Goal: Task Accomplishment & Management: Use online tool/utility

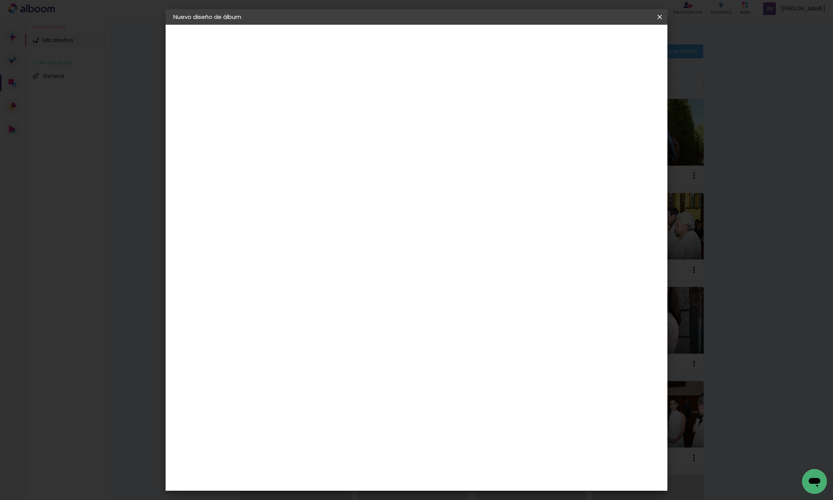
type input "Pablito papa"
type paper-input "Pablito papa"
click at [0, 0] on slot "Avanzar" at bounding box center [0, 0] width 0 height 0
click at [322, 175] on div "Dismafot" at bounding box center [308, 174] width 28 height 6
click at [0, 0] on slot "Avanzar" at bounding box center [0, 0] width 0 height 0
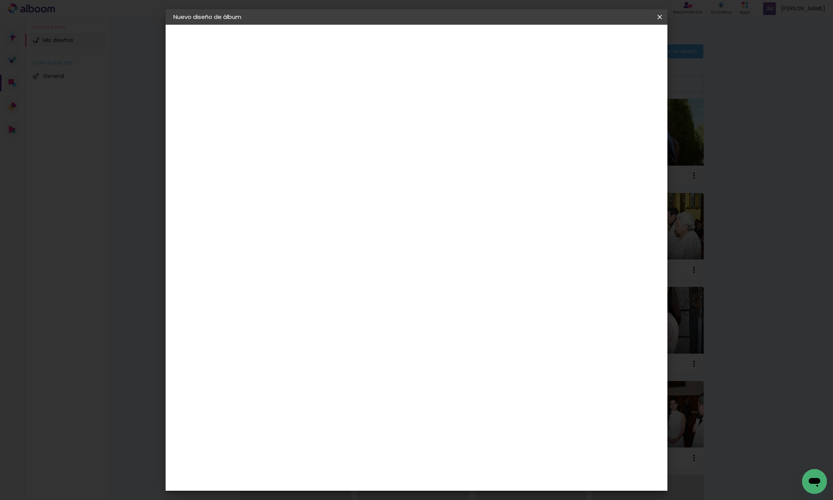
click at [339, 130] on iron-icon at bounding box center [334, 134] width 9 height 9
click at [511, 127] on paper-item "Libro foto laminada" at bounding box center [466, 127] width 154 height 15
type input "Libro foto laminada"
click at [352, 249] on span "25 × 25" at bounding box center [334, 259] width 36 height 20
click at [0, 0] on slot "Avanzar" at bounding box center [0, 0] width 0 height 0
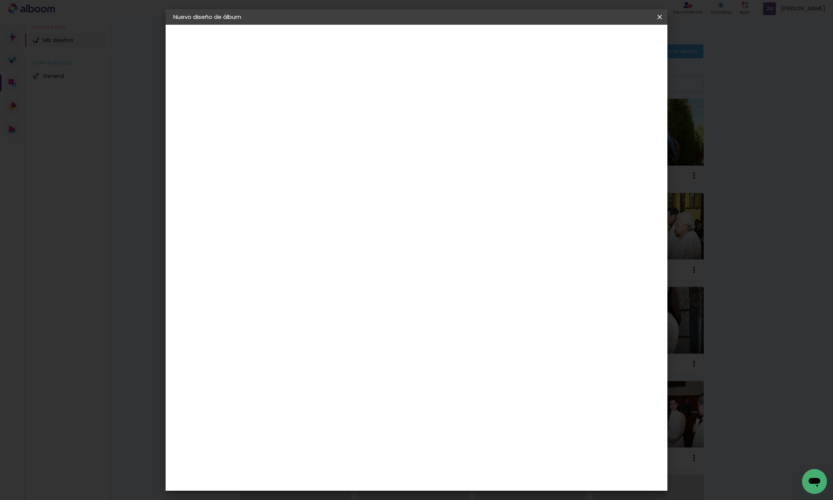
click at [617, 40] on span "Empezar diseño" at bounding box center [595, 40] width 43 height 5
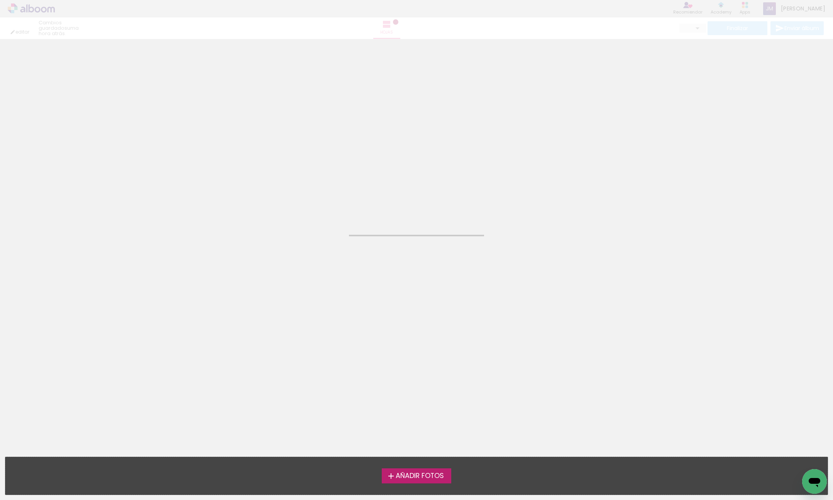
click at [424, 475] on span "Añadir Fotos" at bounding box center [420, 475] width 48 height 7
click at [0, 0] on input "file" at bounding box center [0, 0] width 0 height 0
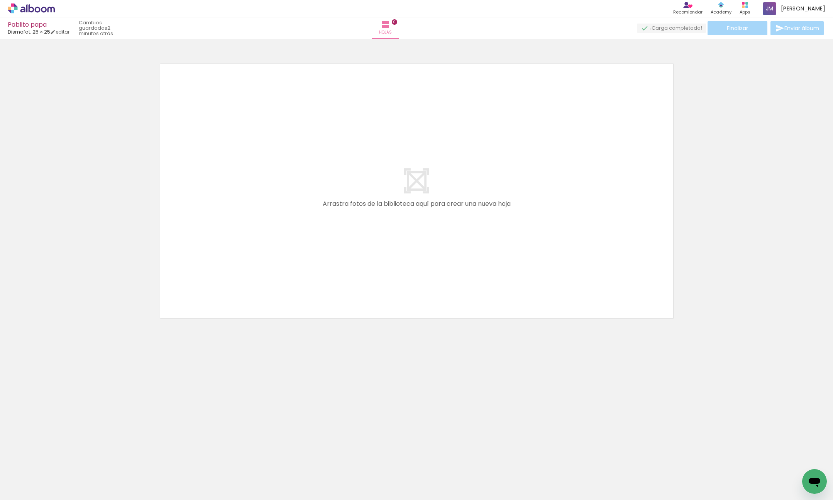
click at [134, 464] on quentale-thumb at bounding box center [112, 474] width 43 height 44
drag, startPoint x: 124, startPoint y: 461, endPoint x: 138, endPoint y: 459, distance: 14.1
click at [124, 460] on div at bounding box center [112, 474] width 23 height 35
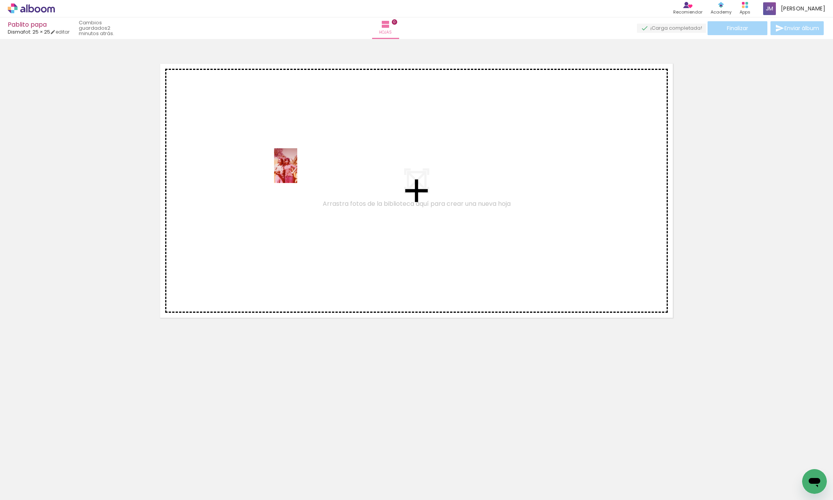
drag, startPoint x: 126, startPoint y: 464, endPoint x: 193, endPoint y: 451, distance: 68.4
click at [296, 169] on quentale-workspace at bounding box center [416, 250] width 833 height 500
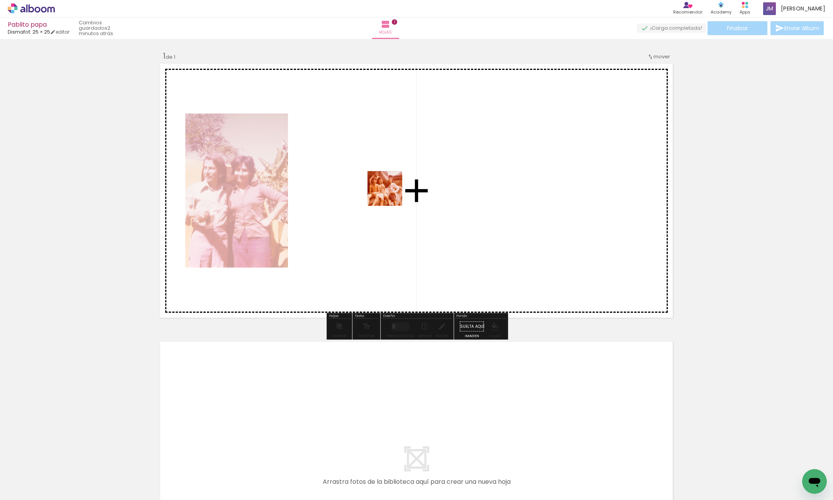
drag, startPoint x: 169, startPoint y: 468, endPoint x: 213, endPoint y: 496, distance: 51.8
click at [396, 181] on quentale-workspace at bounding box center [416, 250] width 833 height 500
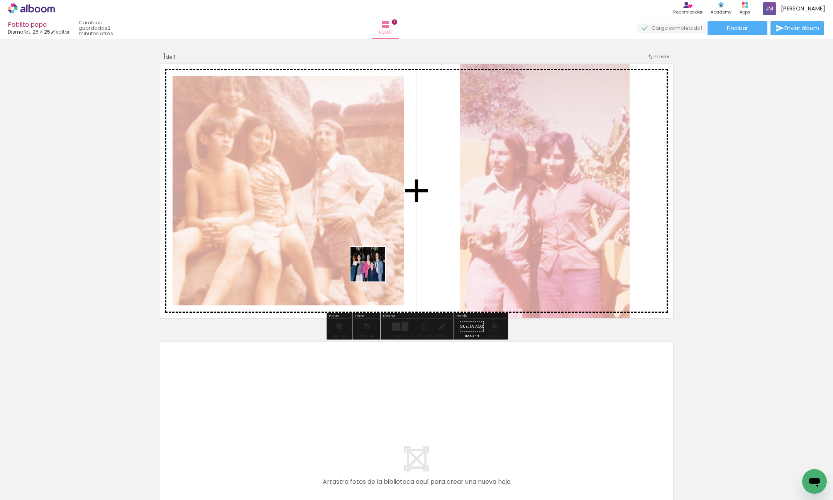
drag, startPoint x: 222, startPoint y: 455, endPoint x: 340, endPoint y: 421, distance: 123.2
click at [440, 171] on quentale-workspace at bounding box center [416, 250] width 833 height 500
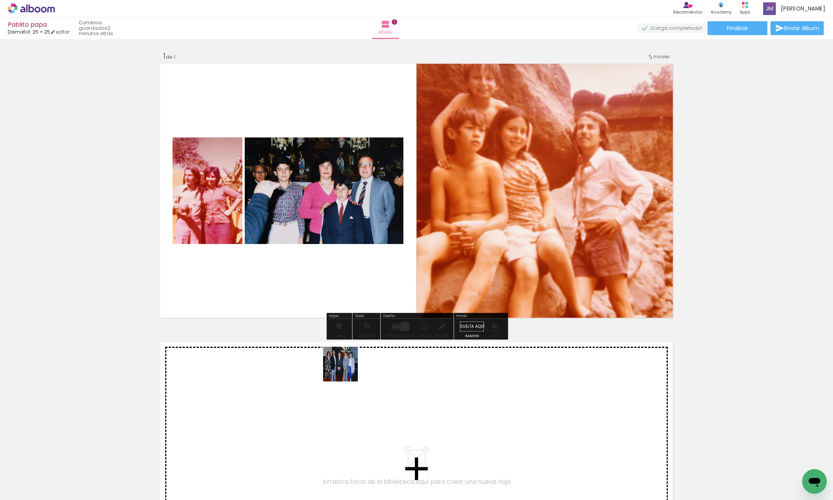
drag, startPoint x: 255, startPoint y: 475, endPoint x: 344, endPoint y: 459, distance: 89.9
click at [470, 188] on quentale-workspace at bounding box center [416, 250] width 833 height 500
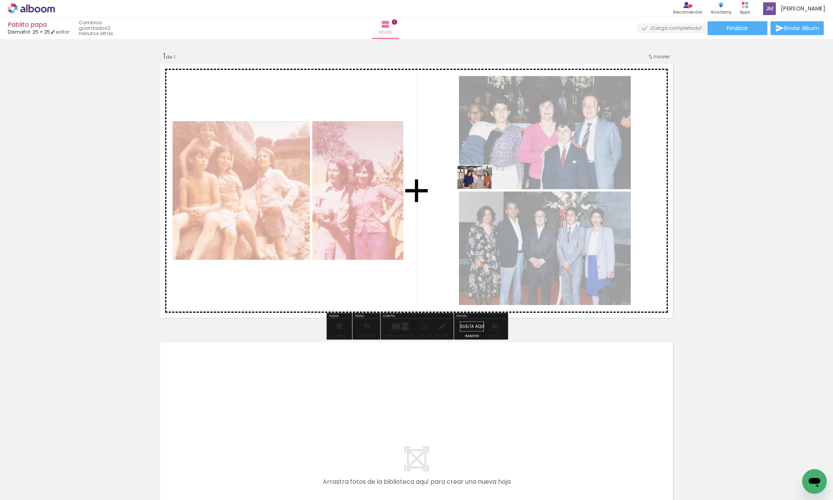
drag, startPoint x: 314, startPoint y: 459, endPoint x: 480, endPoint y: 189, distance: 317.1
click at [480, 189] on quentale-workspace at bounding box center [416, 250] width 833 height 500
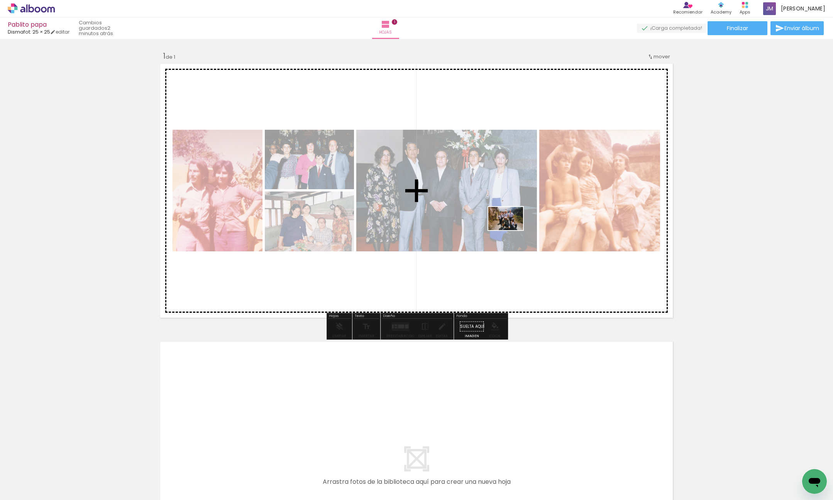
drag, startPoint x: 349, startPoint y: 465, endPoint x: 512, endPoint y: 229, distance: 286.3
click at [511, 230] on quentale-workspace at bounding box center [416, 250] width 833 height 500
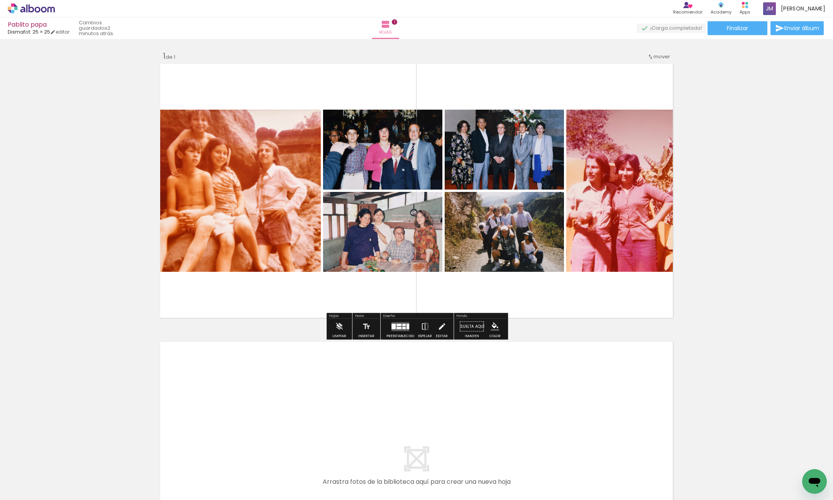
click at [398, 329] on quentale-layouter at bounding box center [400, 326] width 18 height 9
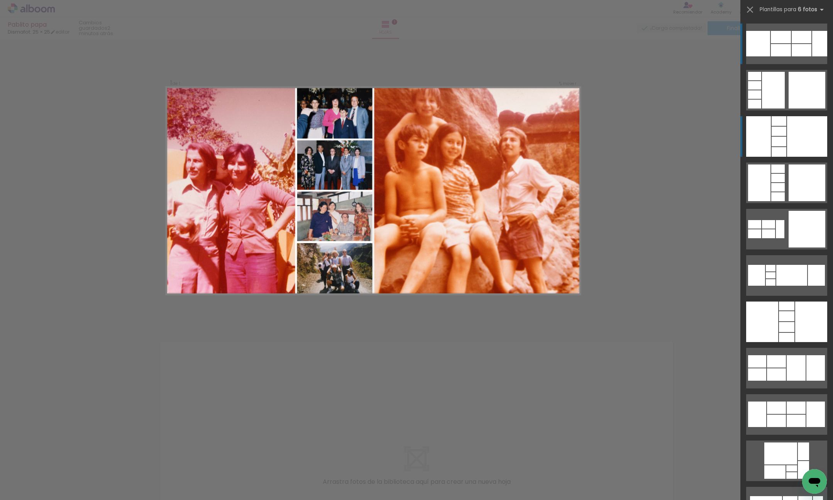
click at [791, 131] on div at bounding box center [807, 136] width 40 height 41
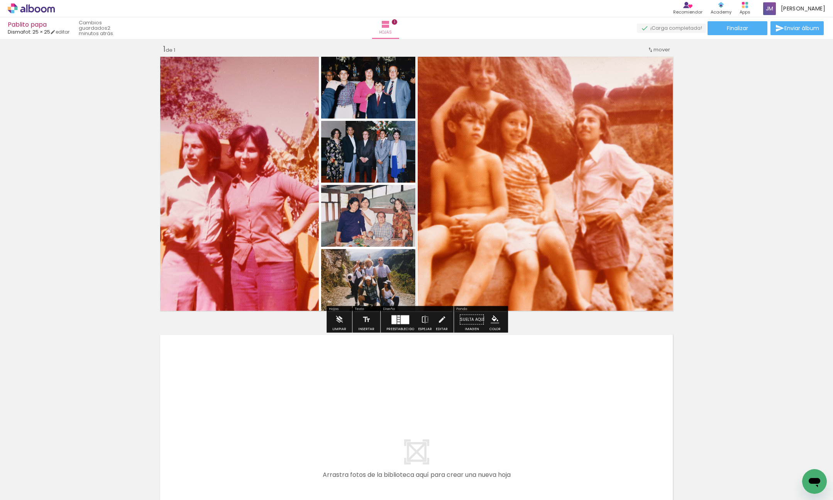
scroll to position [7, 0]
drag, startPoint x: 400, startPoint y: 269, endPoint x: 396, endPoint y: 259, distance: 10.9
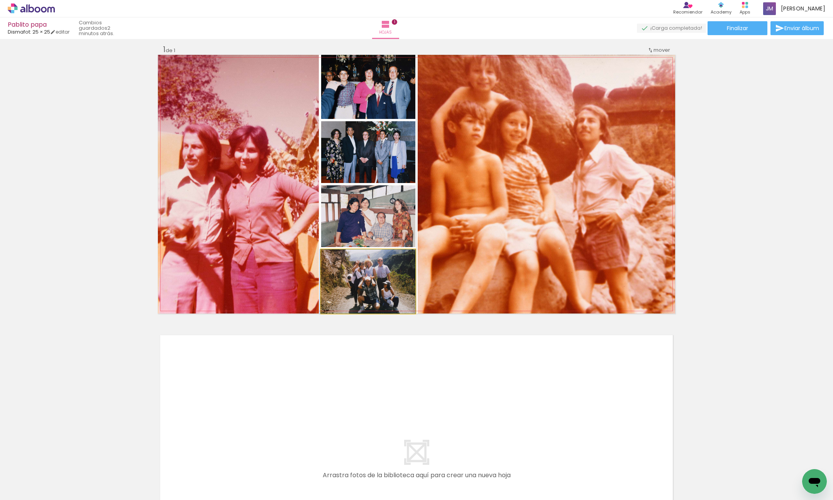
drag, startPoint x: 372, startPoint y: 272, endPoint x: 372, endPoint y: 260, distance: 12.0
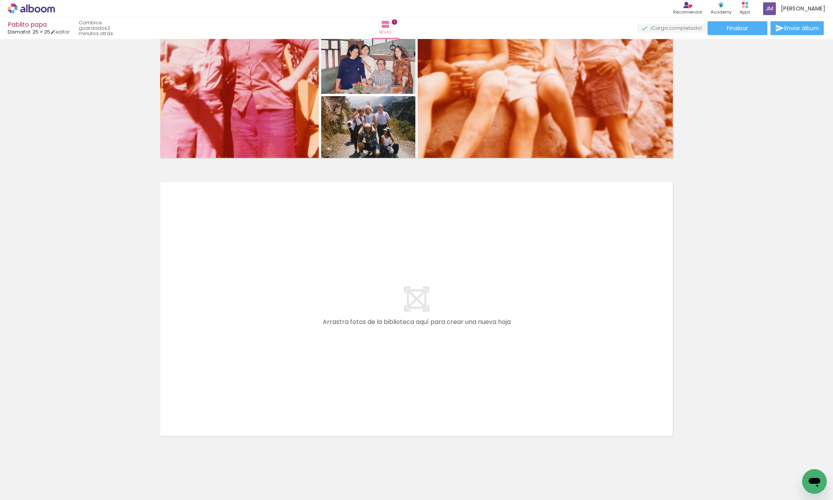
scroll to position [173, 0]
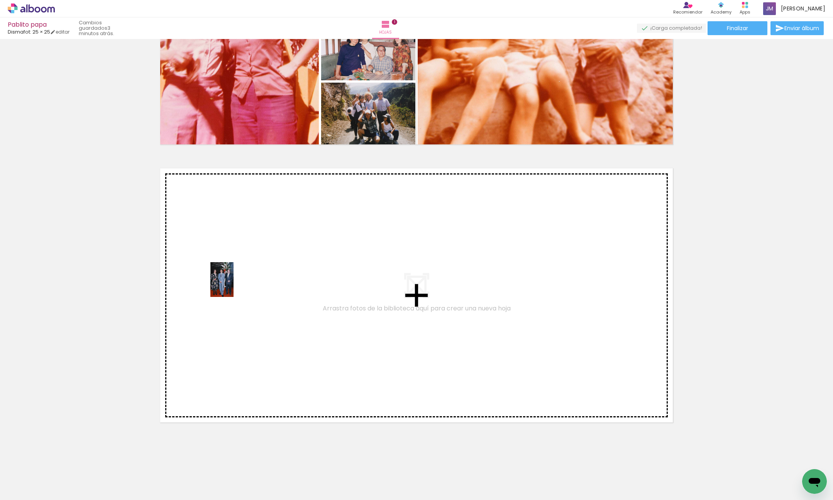
drag, startPoint x: 163, startPoint y: 469, endPoint x: 214, endPoint y: 452, distance: 53.9
click at [233, 286] on quentale-workspace at bounding box center [416, 250] width 833 height 500
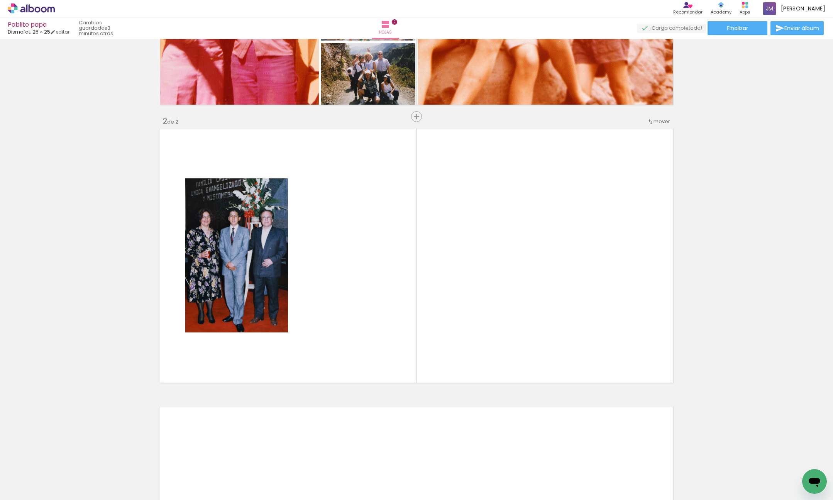
scroll to position [223, 0]
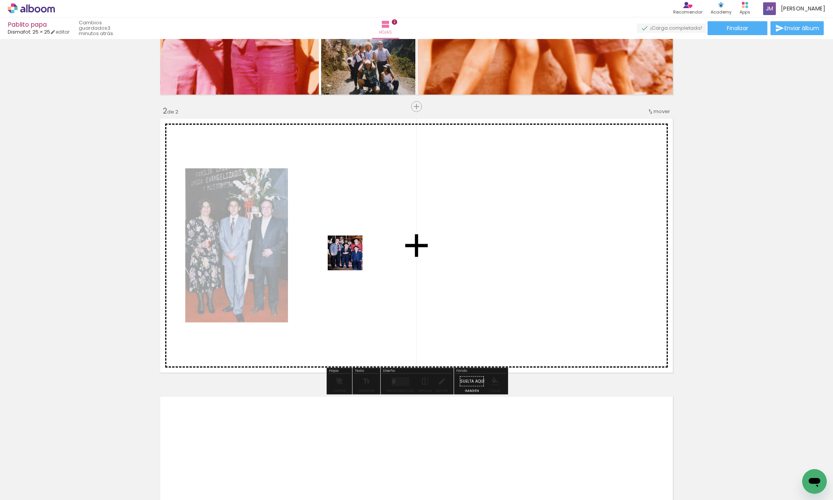
drag, startPoint x: 324, startPoint y: 298, endPoint x: 323, endPoint y: 375, distance: 77.6
click at [352, 256] on quentale-workspace at bounding box center [416, 250] width 833 height 500
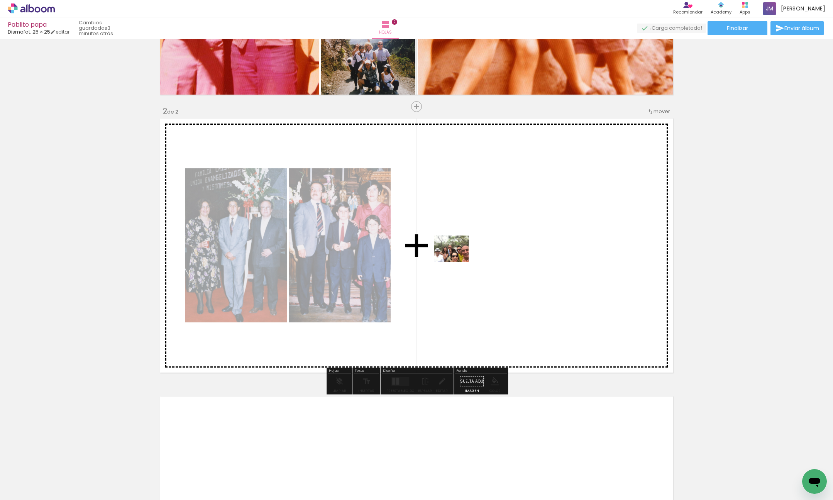
drag, startPoint x: 250, startPoint y: 469, endPoint x: 298, endPoint y: 480, distance: 49.6
click at [457, 259] on quentale-workspace at bounding box center [416, 250] width 833 height 500
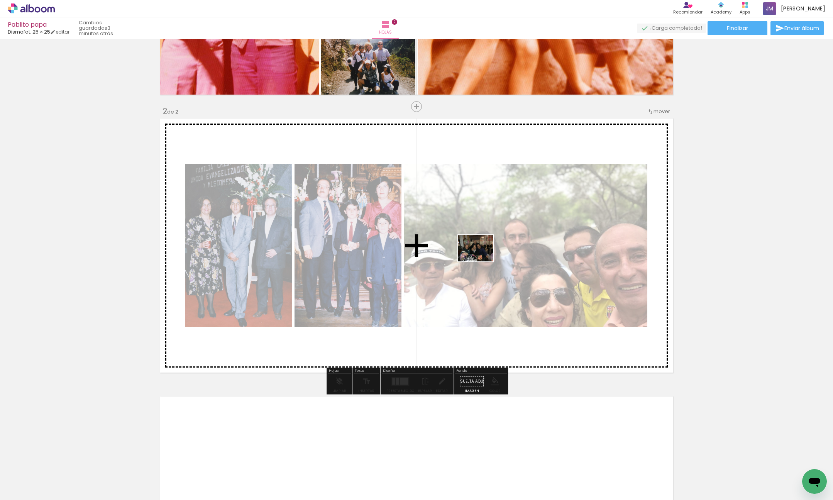
drag, startPoint x: 298, startPoint y: 479, endPoint x: 372, endPoint y: 472, distance: 74.4
click at [482, 255] on quentale-workspace at bounding box center [416, 250] width 833 height 500
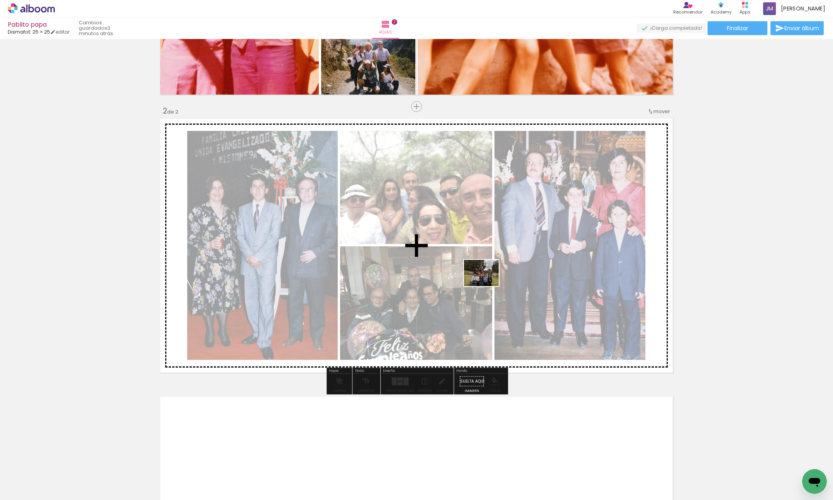
drag, startPoint x: 341, startPoint y: 479, endPoint x: 390, endPoint y: 466, distance: 51.1
click at [488, 282] on quentale-workspace at bounding box center [416, 250] width 833 height 500
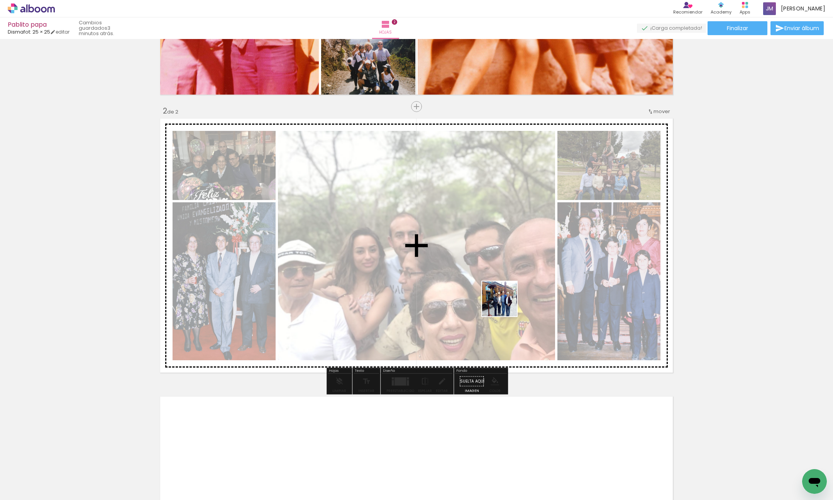
drag, startPoint x: 427, startPoint y: 414, endPoint x: 530, endPoint y: 279, distance: 169.9
click at [515, 287] on quentale-workspace at bounding box center [416, 250] width 833 height 500
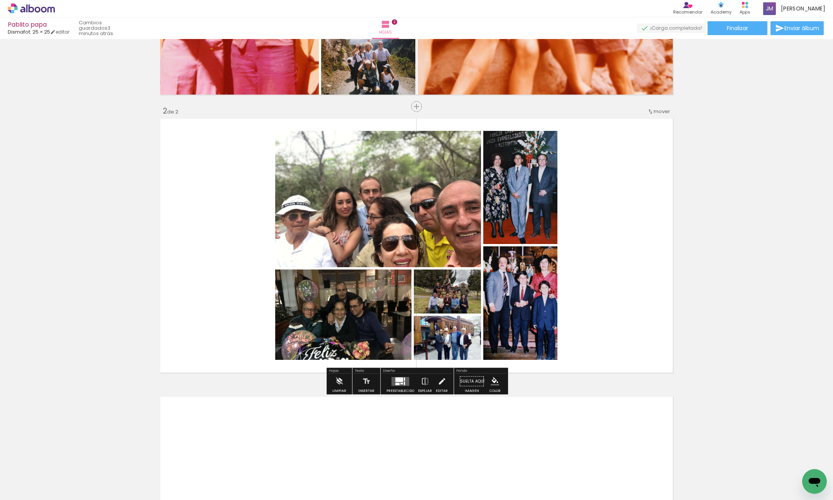
click at [401, 383] on quentale-layouter at bounding box center [400, 381] width 18 height 9
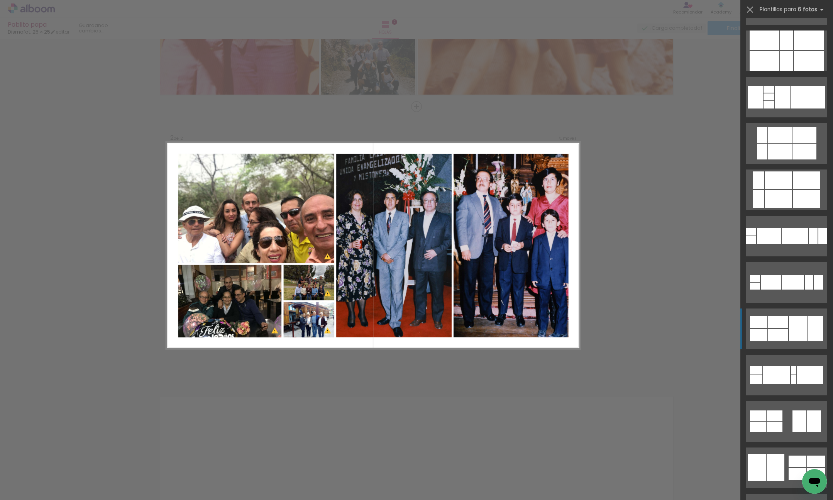
scroll to position [1064, 0]
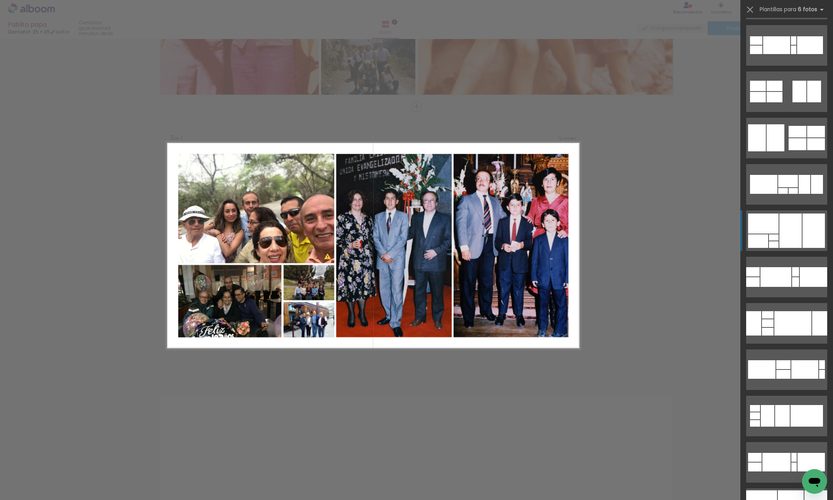
click at [787, 241] on div at bounding box center [790, 230] width 22 height 34
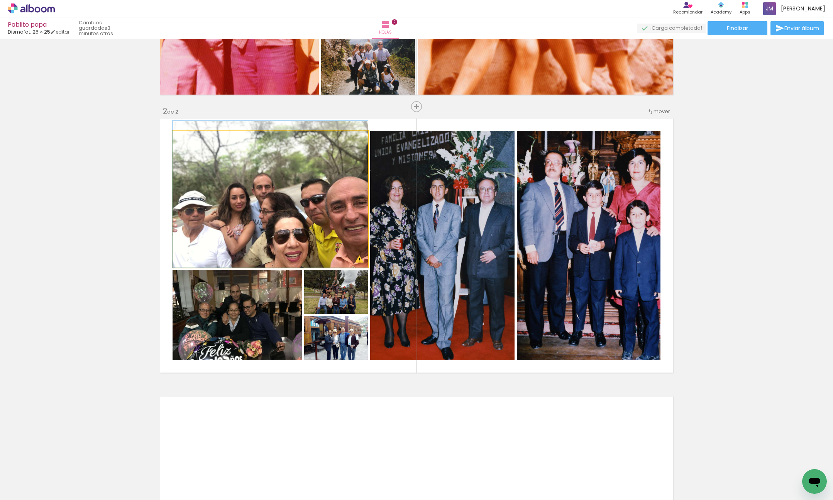
drag, startPoint x: 316, startPoint y: 237, endPoint x: 318, endPoint y: 219, distance: 18.6
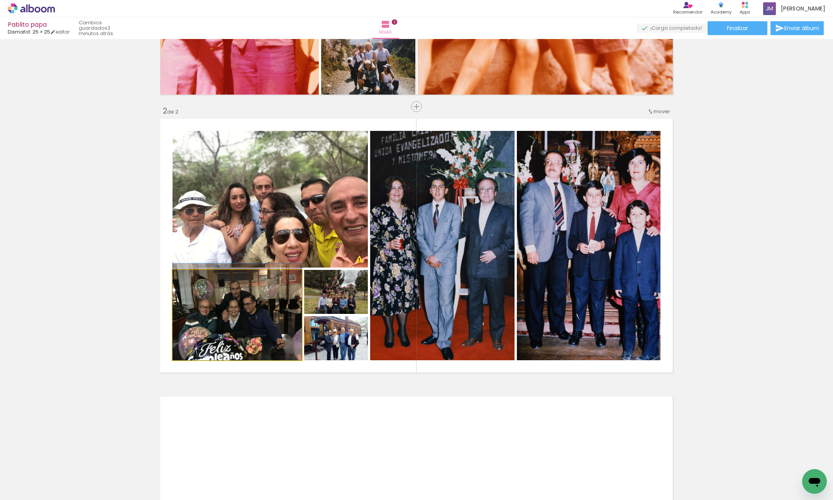
drag, startPoint x: 257, startPoint y: 317, endPoint x: 313, endPoint y: 294, distance: 60.9
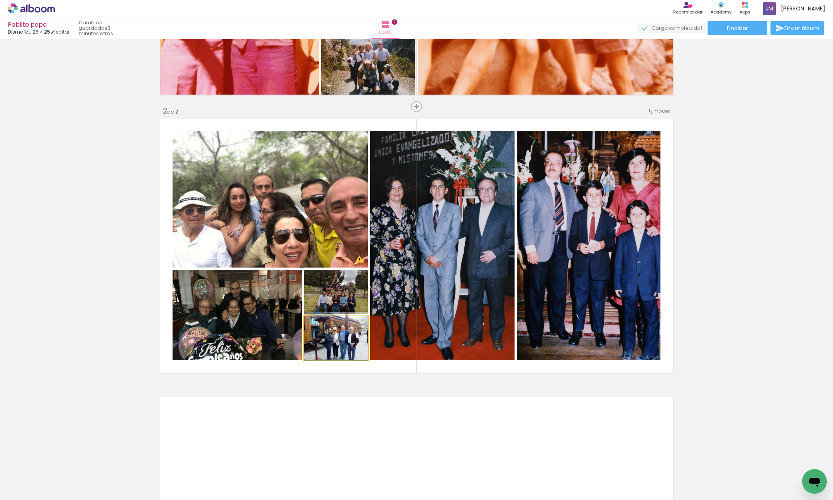
drag, startPoint x: 356, startPoint y: 337, endPoint x: 357, endPoint y: 325, distance: 12.0
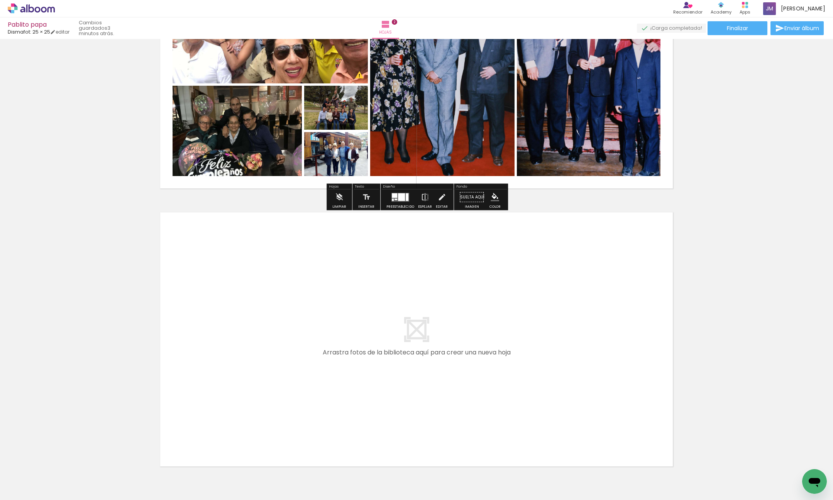
scroll to position [451, 0]
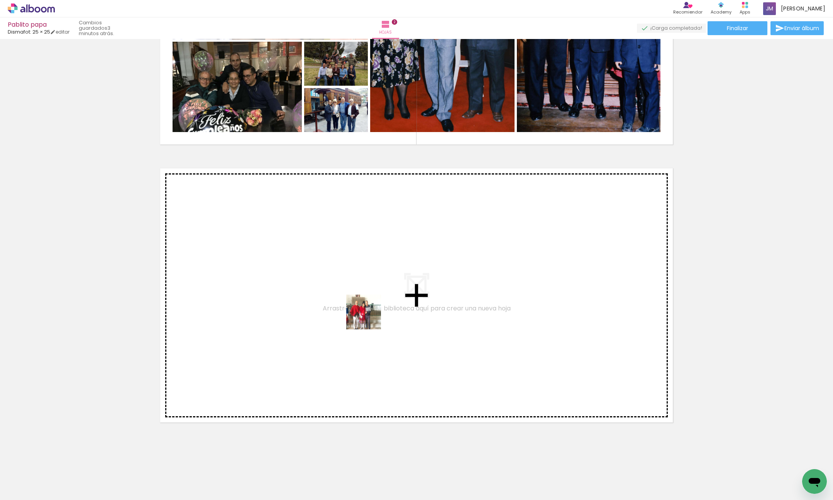
drag, startPoint x: 424, startPoint y: 394, endPoint x: 519, endPoint y: 451, distance: 111.7
click at [363, 308] on quentale-workspace at bounding box center [416, 250] width 833 height 500
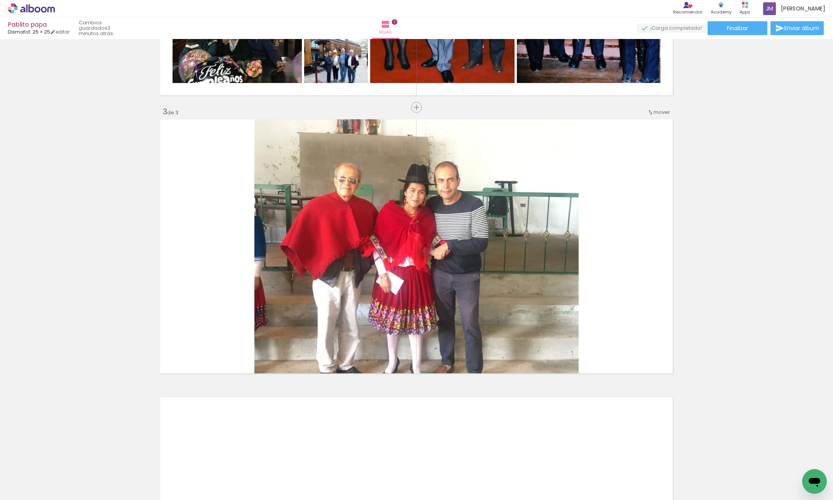
scroll to position [501, 0]
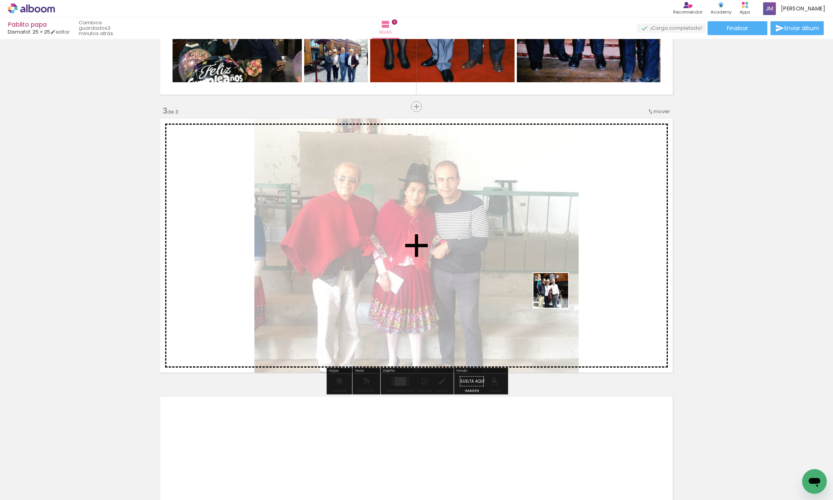
drag, startPoint x: 512, startPoint y: 431, endPoint x: 562, endPoint y: 450, distance: 53.4
click at [561, 267] on quentale-workspace at bounding box center [416, 250] width 833 height 500
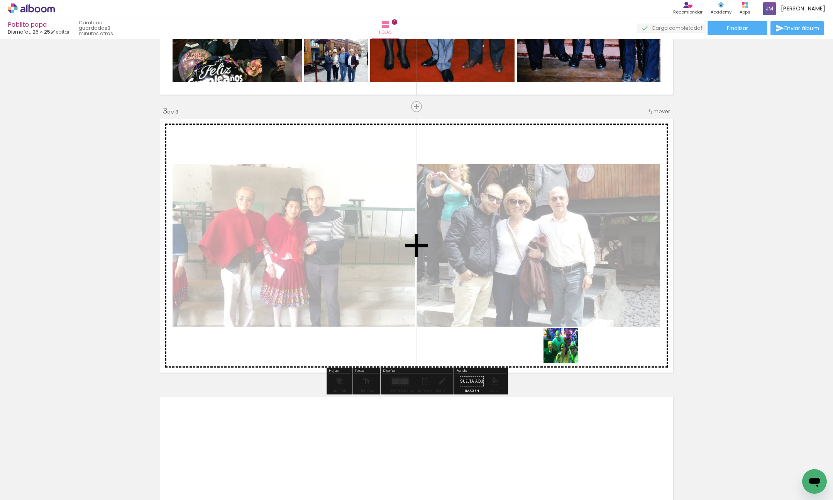
drag, startPoint x: 563, startPoint y: 412, endPoint x: 591, endPoint y: 462, distance: 57.5
click at [560, 291] on quentale-workspace at bounding box center [416, 250] width 833 height 500
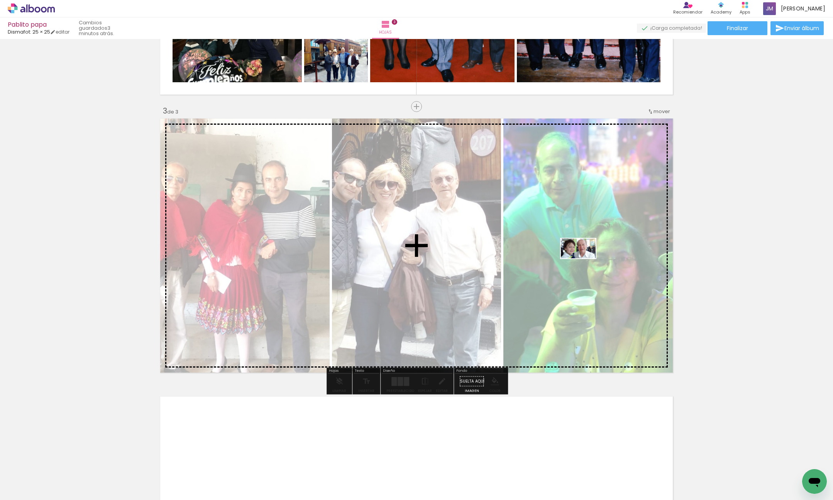
drag, startPoint x: 596, startPoint y: 466, endPoint x: 648, endPoint y: 455, distance: 53.6
click at [584, 262] on quentale-workspace at bounding box center [416, 250] width 833 height 500
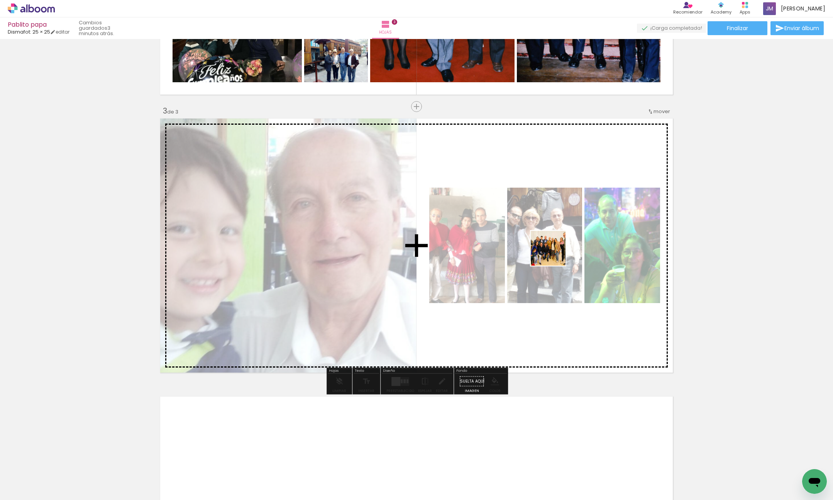
drag, startPoint x: 631, startPoint y: 452, endPoint x: 685, endPoint y: 489, distance: 65.8
click at [554, 254] on quentale-workspace at bounding box center [416, 250] width 833 height 500
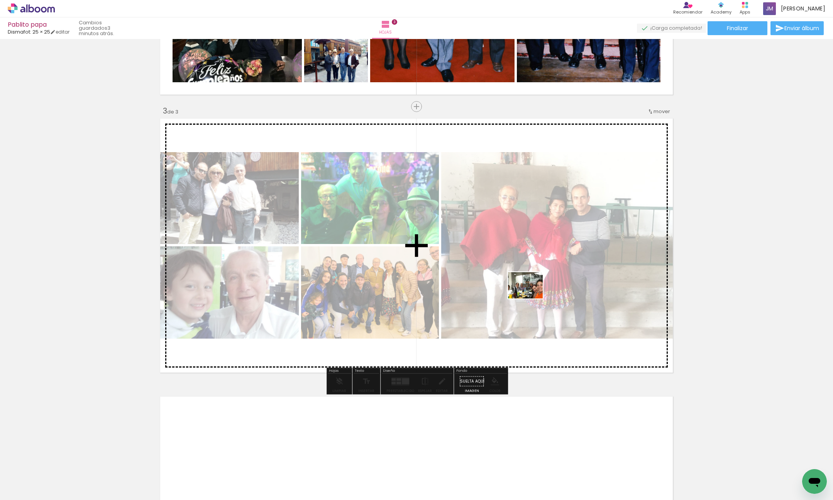
drag, startPoint x: 681, startPoint y: 471, endPoint x: 533, endPoint y: 294, distance: 230.4
click at [530, 294] on quentale-workspace at bounding box center [416, 250] width 833 height 500
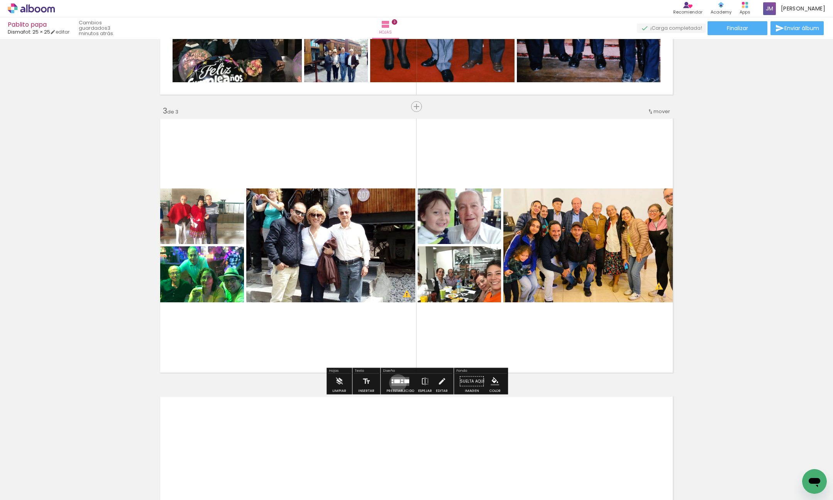
click at [396, 383] on quentale-layouter at bounding box center [400, 381] width 18 height 9
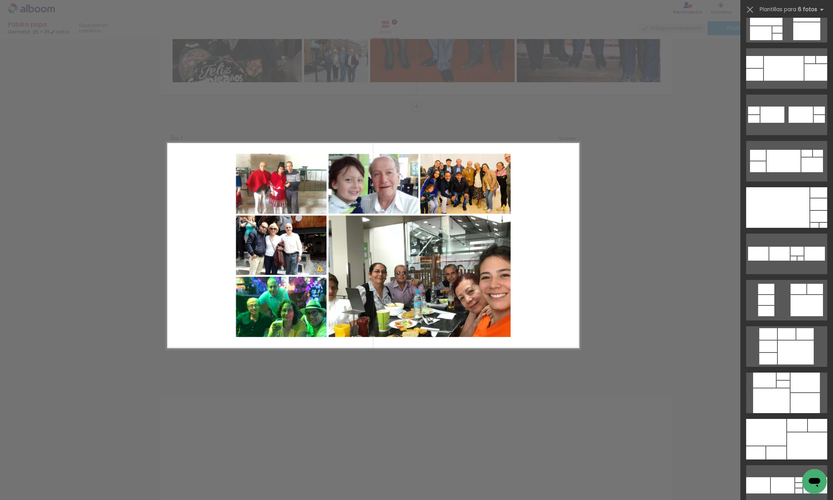
scroll to position [321, 0]
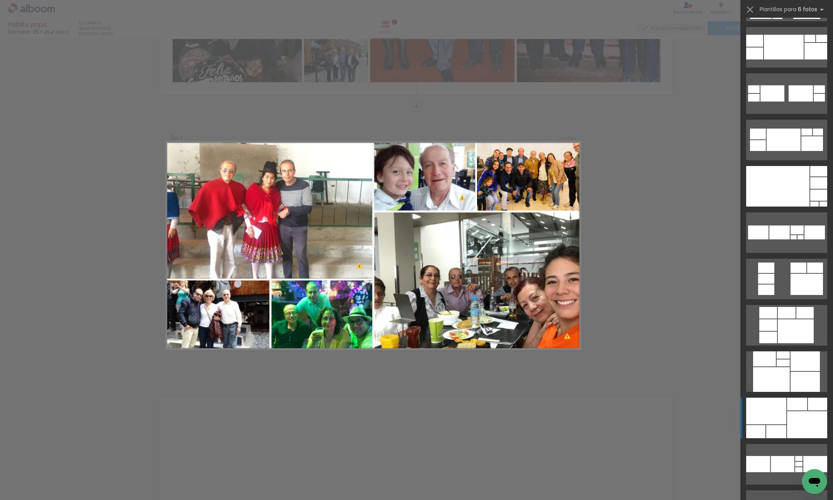
click at [798, 415] on div at bounding box center [807, 424] width 40 height 27
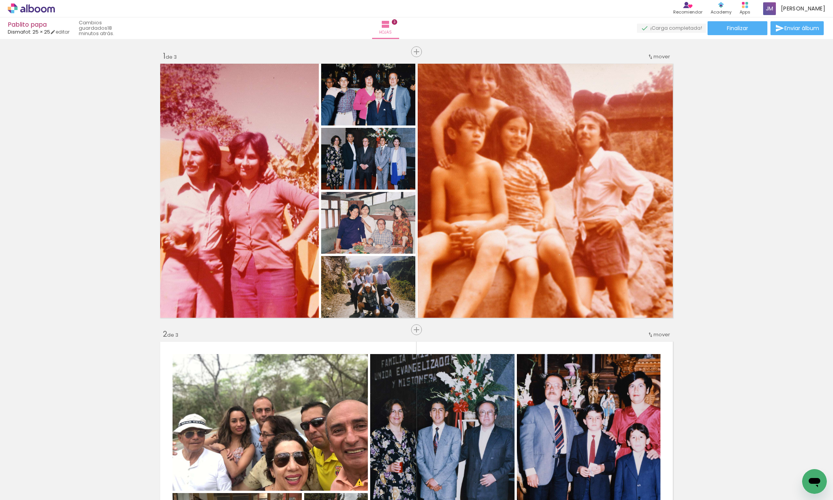
scroll to position [0, 222]
